Goal: Check status: Check status

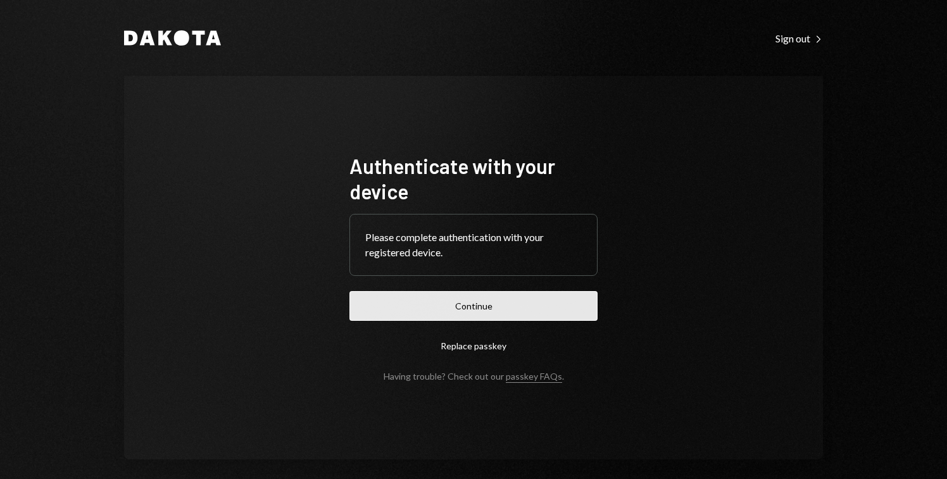
click at [514, 309] on button "Continue" at bounding box center [473, 306] width 248 height 30
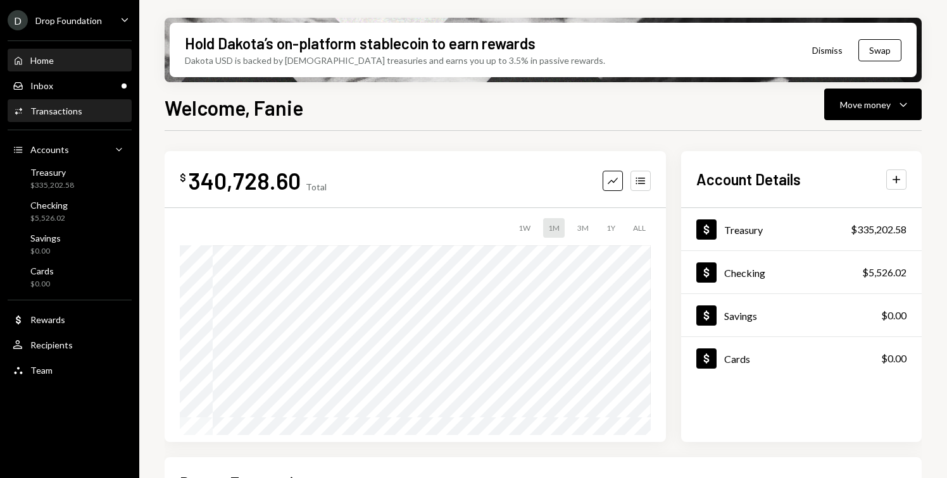
click at [87, 110] on div "Activities Transactions" at bounding box center [70, 111] width 114 height 11
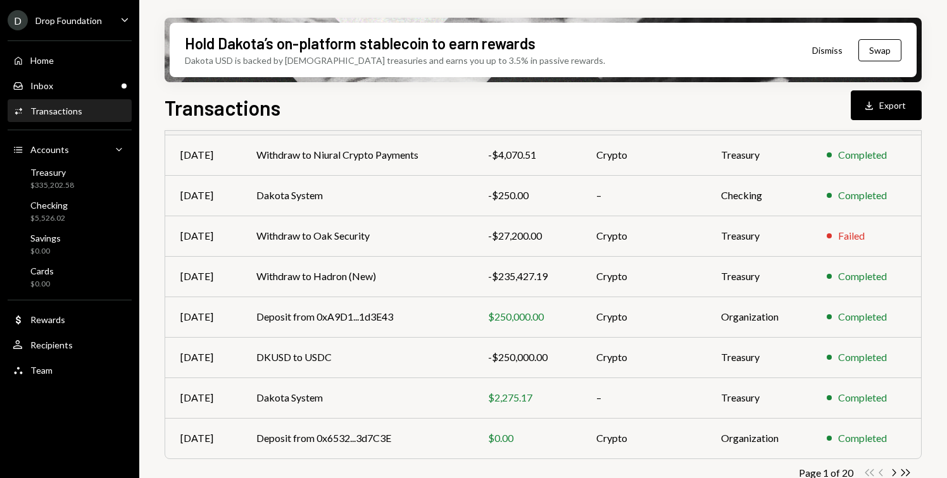
scroll to position [242, 0]
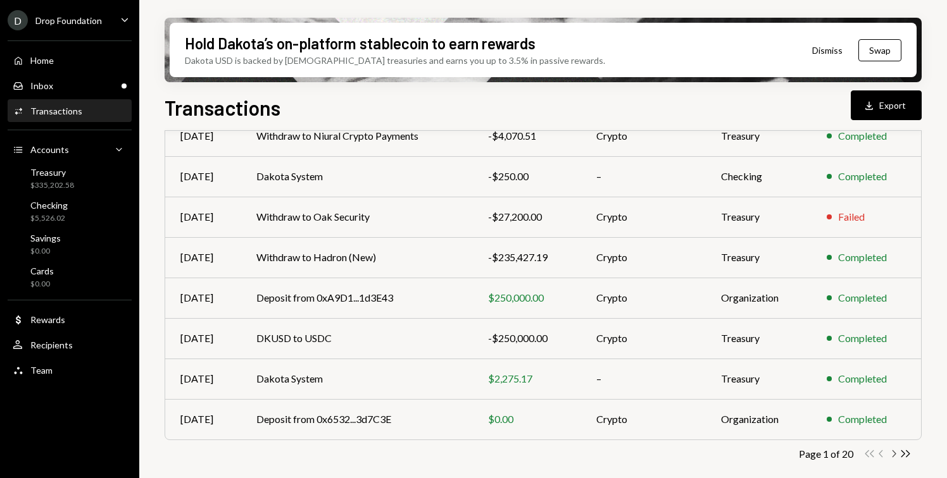
click at [892, 452] on icon "Chevron Right" at bounding box center [893, 454] width 12 height 12
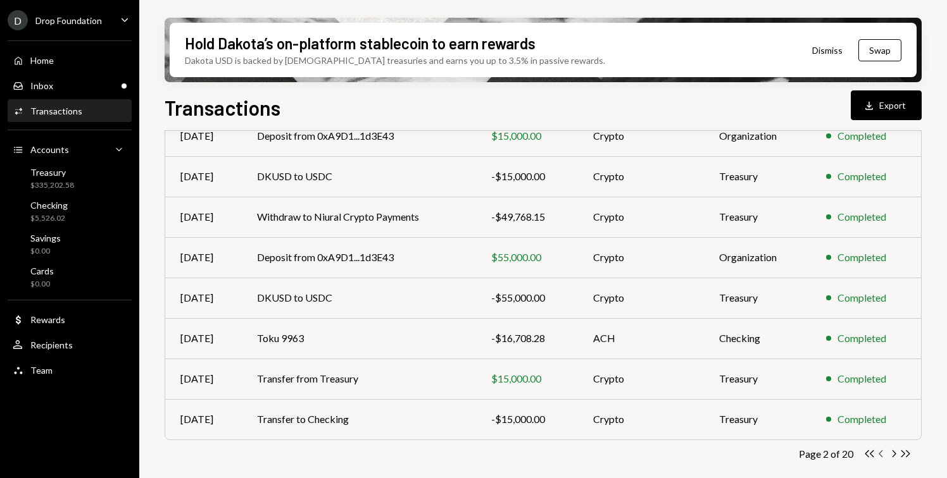
click at [878, 450] on icon "Chevron Left" at bounding box center [881, 454] width 12 height 12
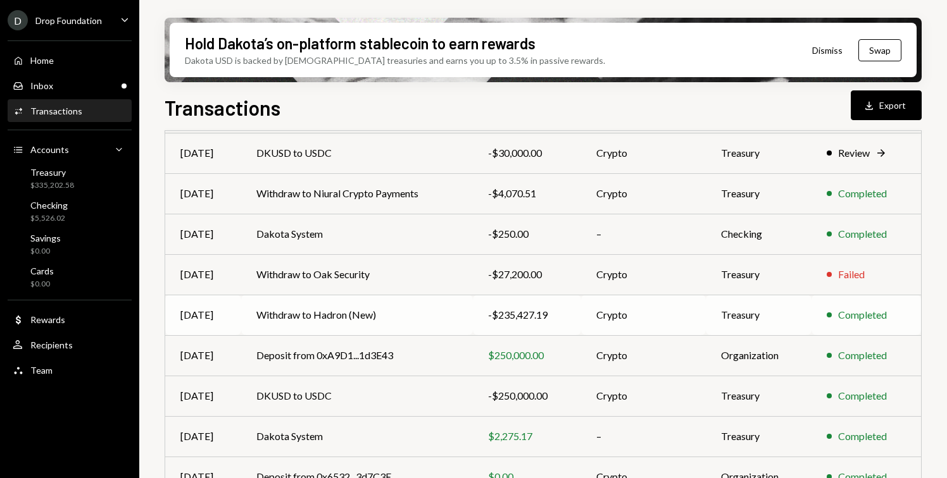
scroll to position [189, 0]
